Goal: Task Accomplishment & Management: Use online tool/utility

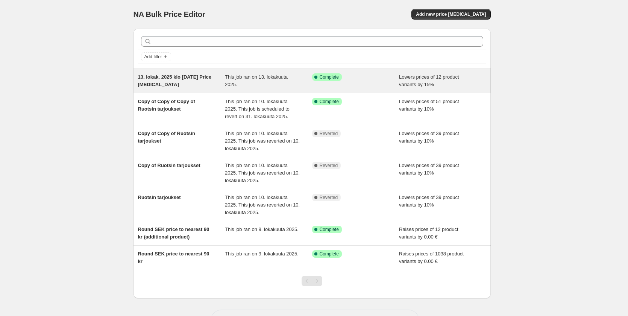
click at [193, 81] on div "13. lokak. 2025 klo [DATE] Price [MEDICAL_DATA]" at bounding box center [181, 80] width 87 height 15
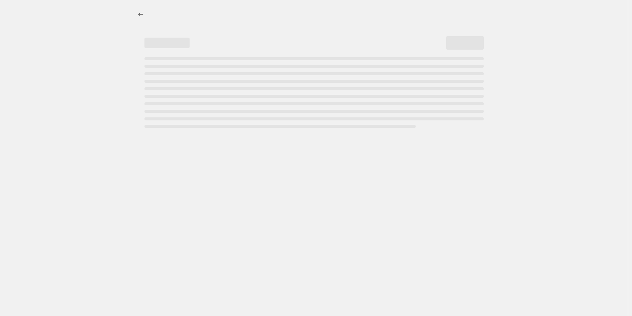
select select "percentage"
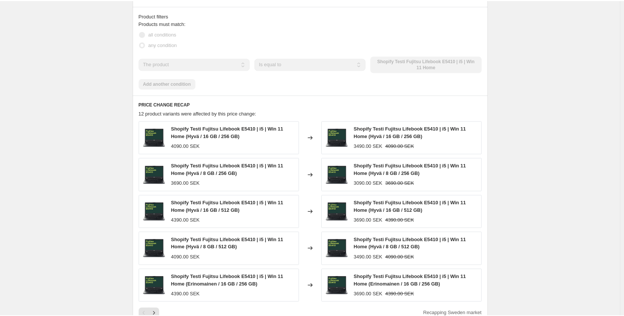
scroll to position [459, 0]
